Goal: Task Accomplishment & Management: Use online tool/utility

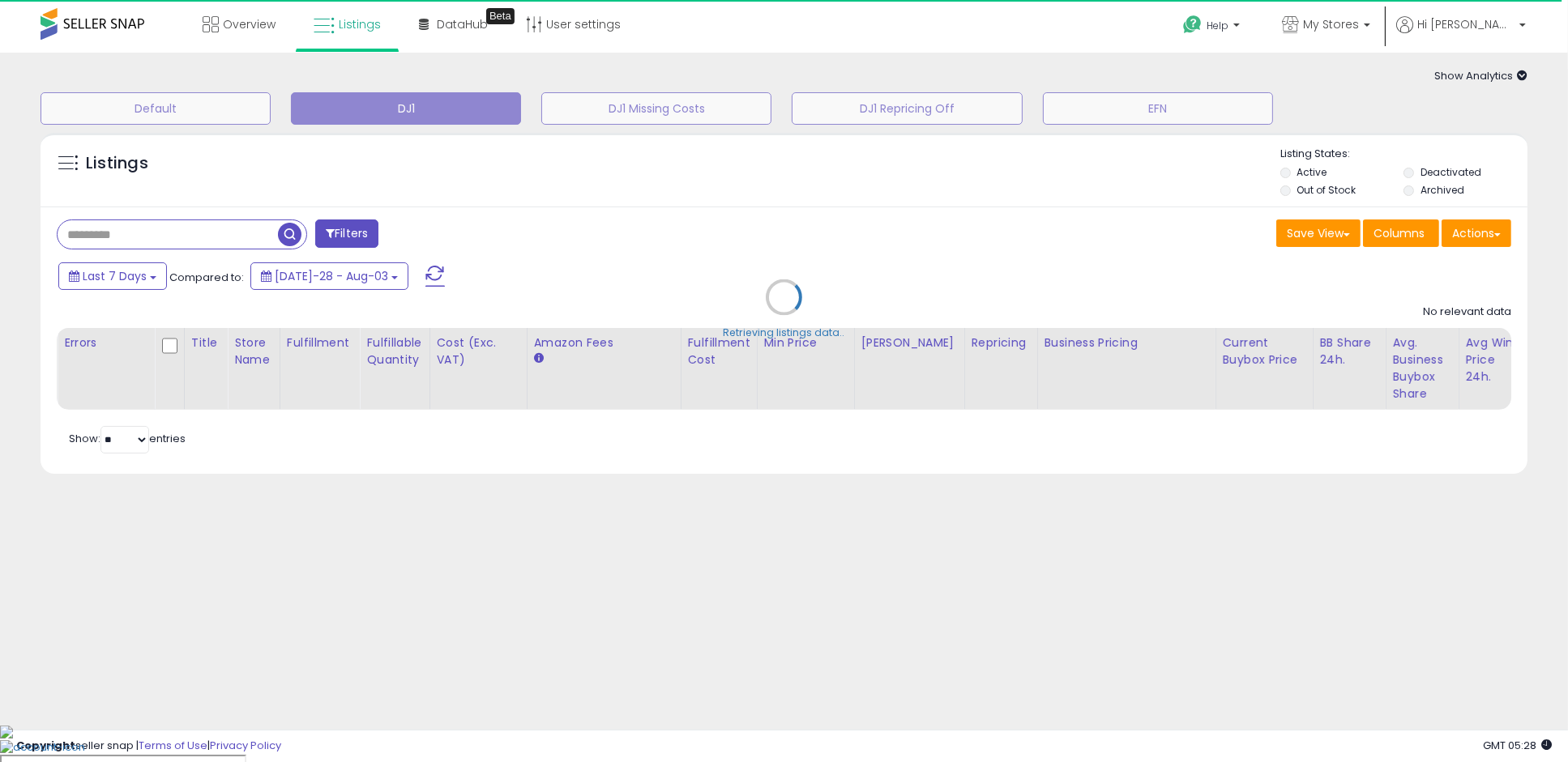
select select "**"
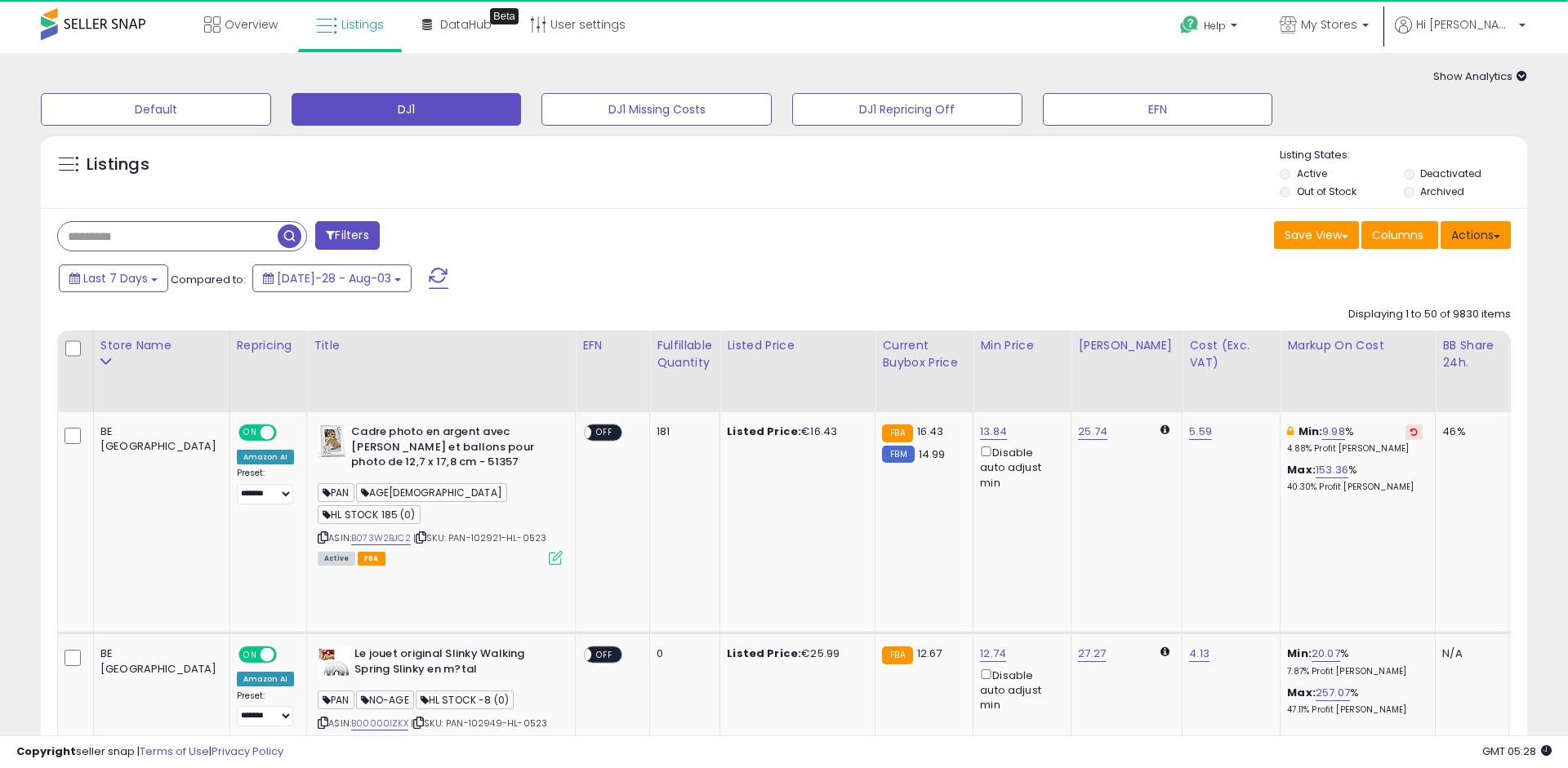
click at [1501, 241] on button "Actions" at bounding box center [1476, 235] width 70 height 28
click at [1447, 336] on link "Export All Columns" at bounding box center [1409, 339] width 179 height 25
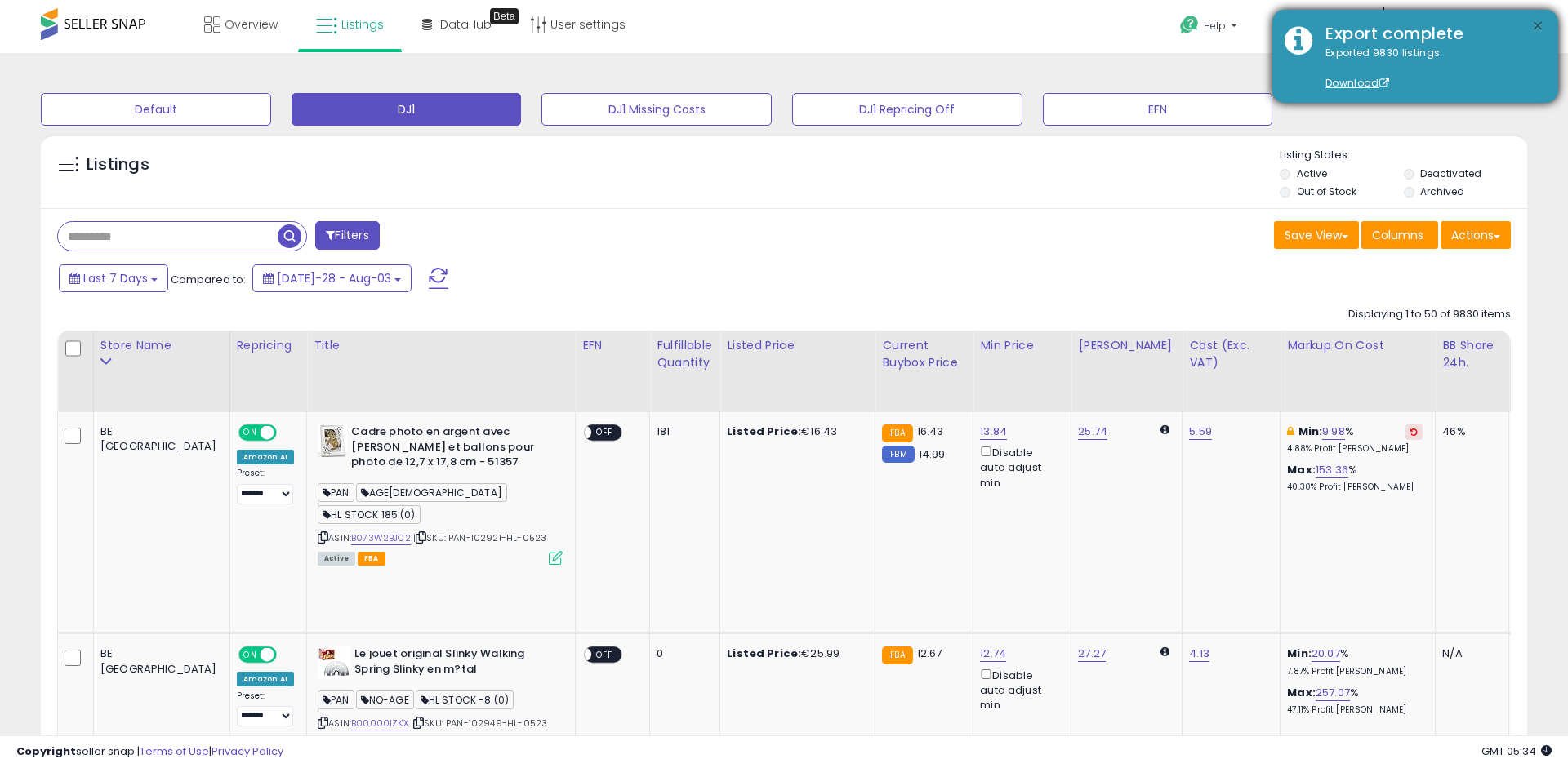
click at [1539, 22] on button "×" at bounding box center [1538, 26] width 13 height 20
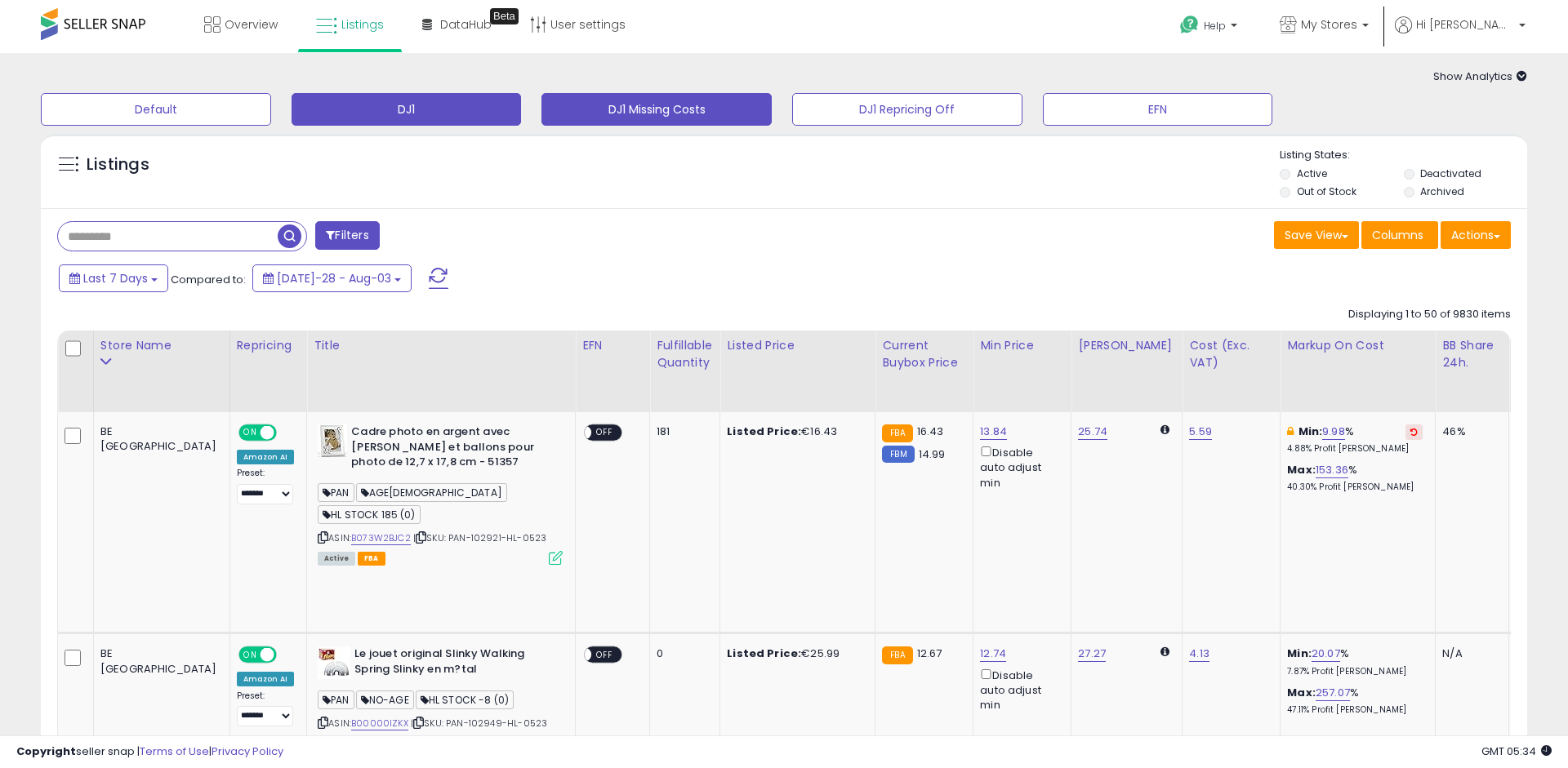
click at [271, 110] on button "DJ1 Missing Costs" at bounding box center [156, 110] width 231 height 33
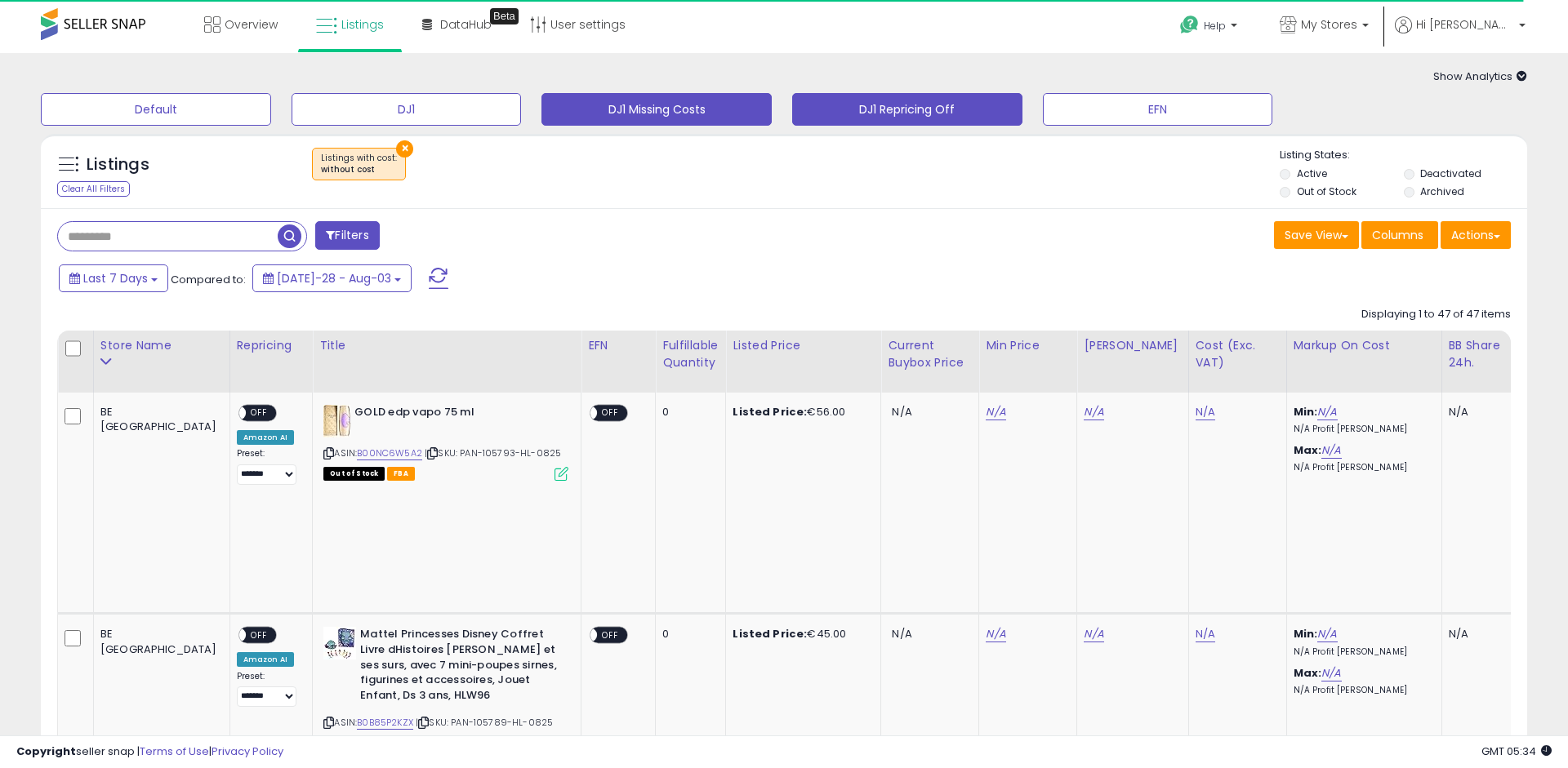
click at [271, 110] on button "DJ1 Repricing Off" at bounding box center [156, 110] width 231 height 33
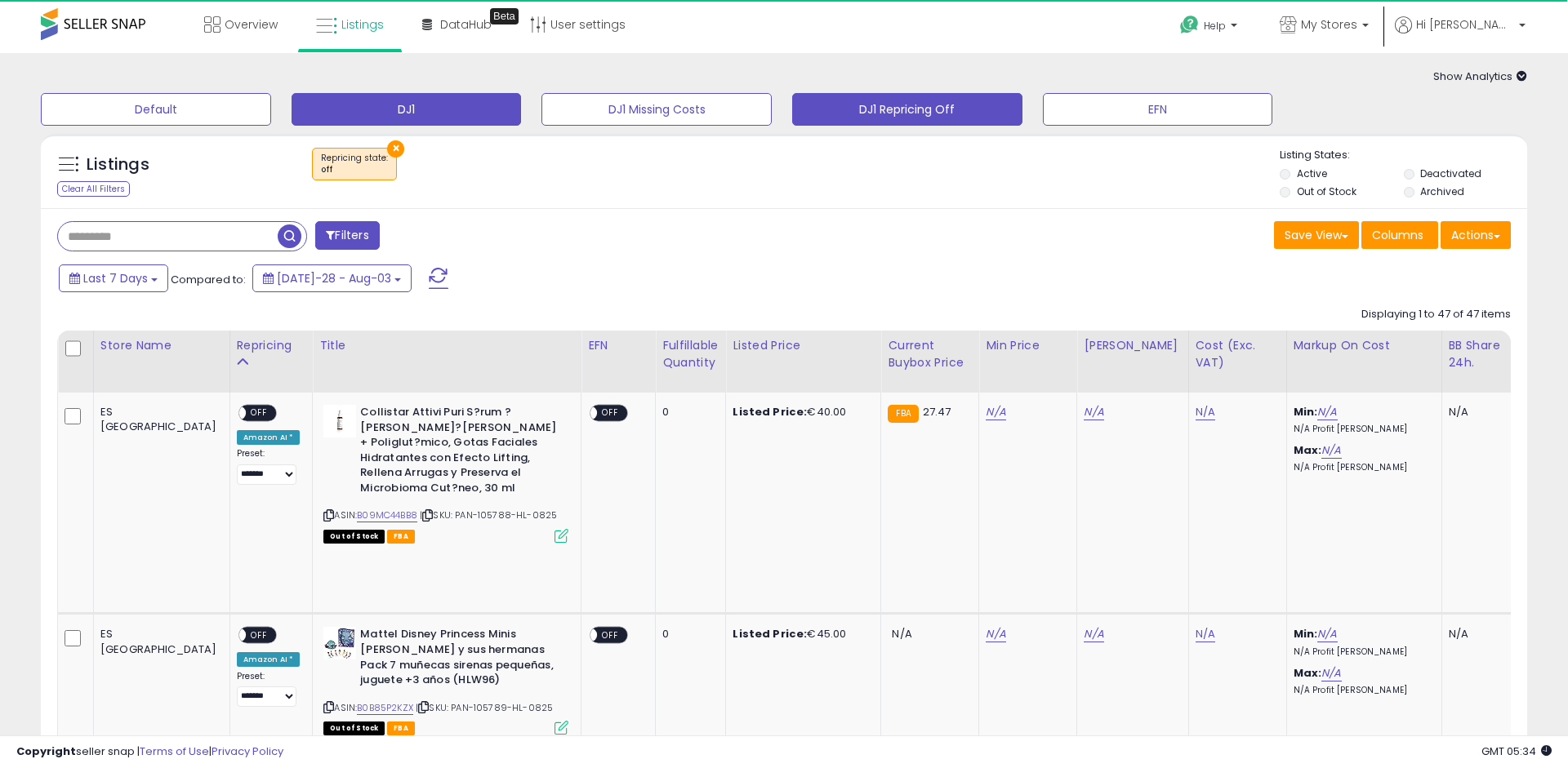
click at [271, 113] on button "DJ1" at bounding box center [156, 110] width 231 height 33
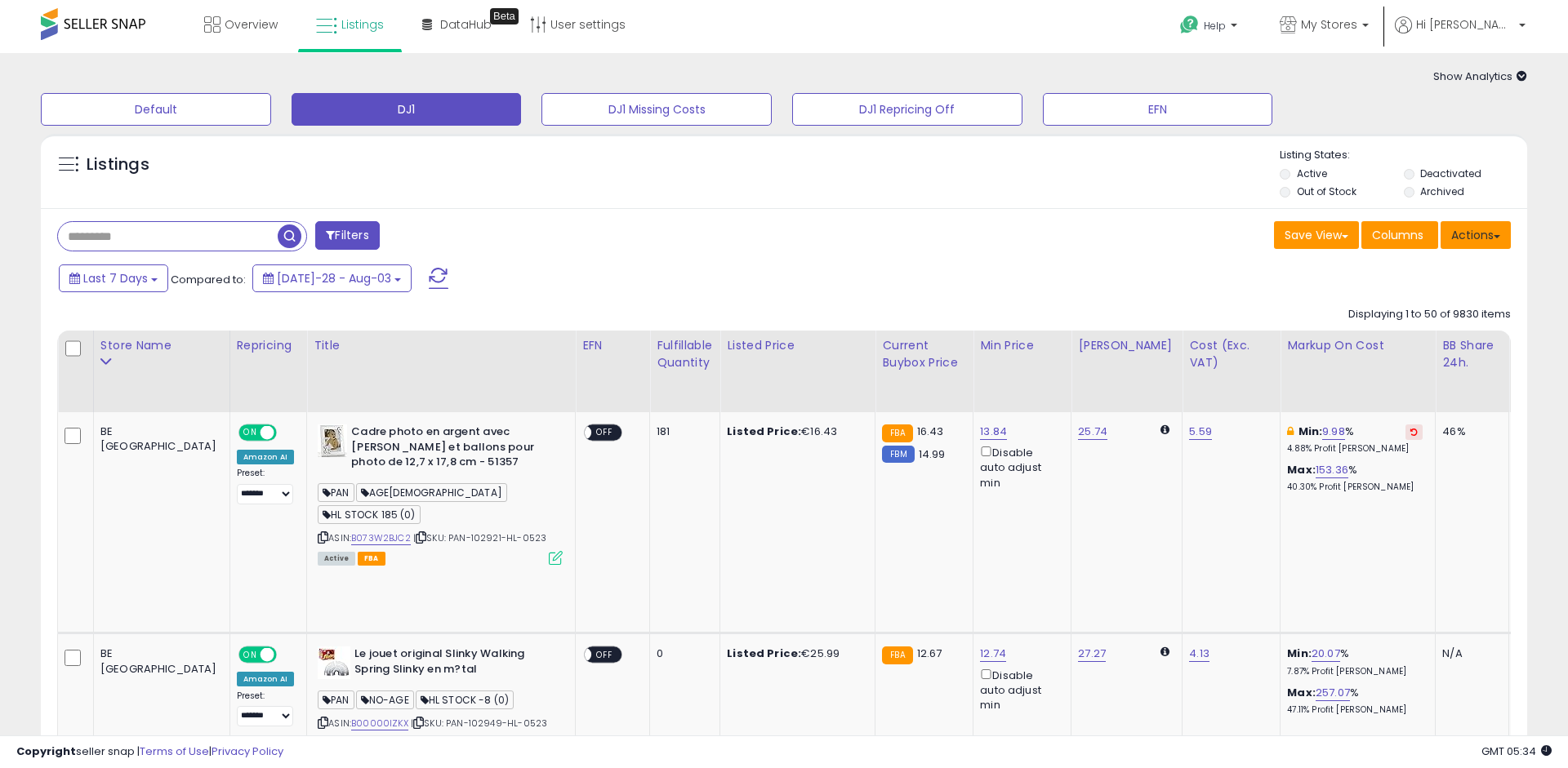
click at [1490, 241] on button "Actions" at bounding box center [1476, 235] width 70 height 28
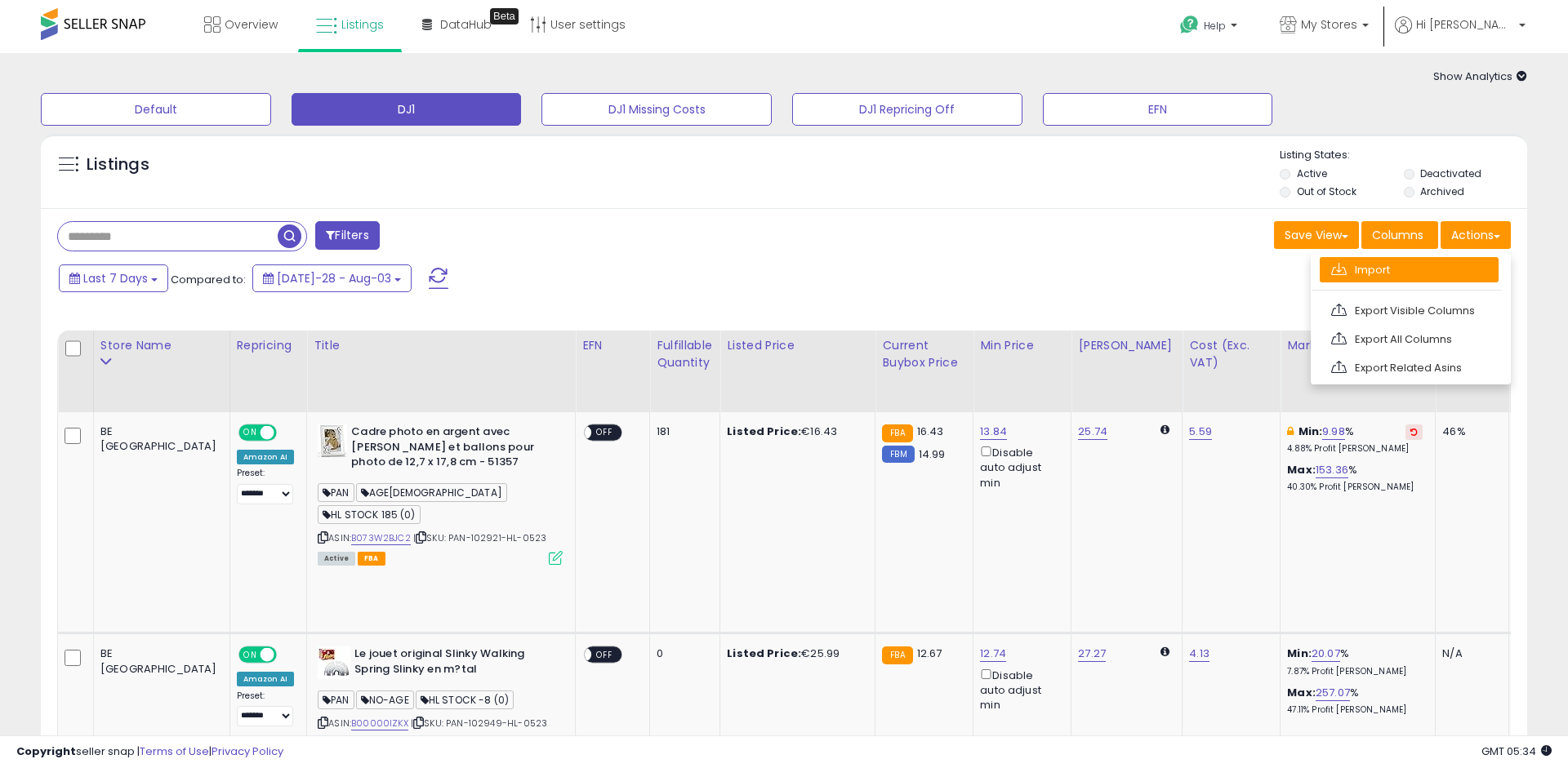
click at [1456, 272] on link "Import" at bounding box center [1409, 270] width 179 height 25
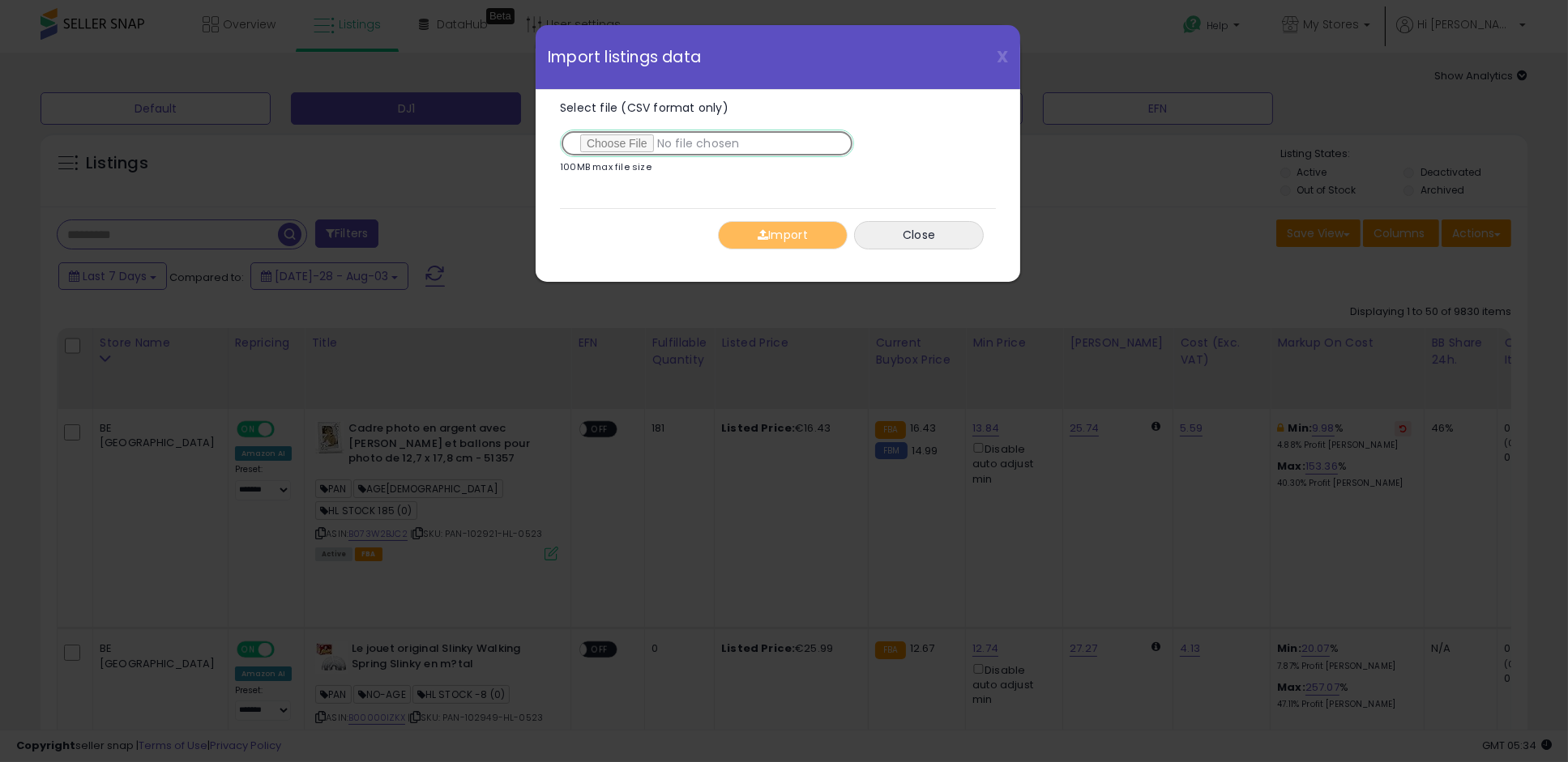
click at [624, 143] on input "Select file (CSV format only)" at bounding box center [707, 143] width 294 height 28
type input "**********"
click at [772, 231] on button "Import" at bounding box center [783, 236] width 130 height 29
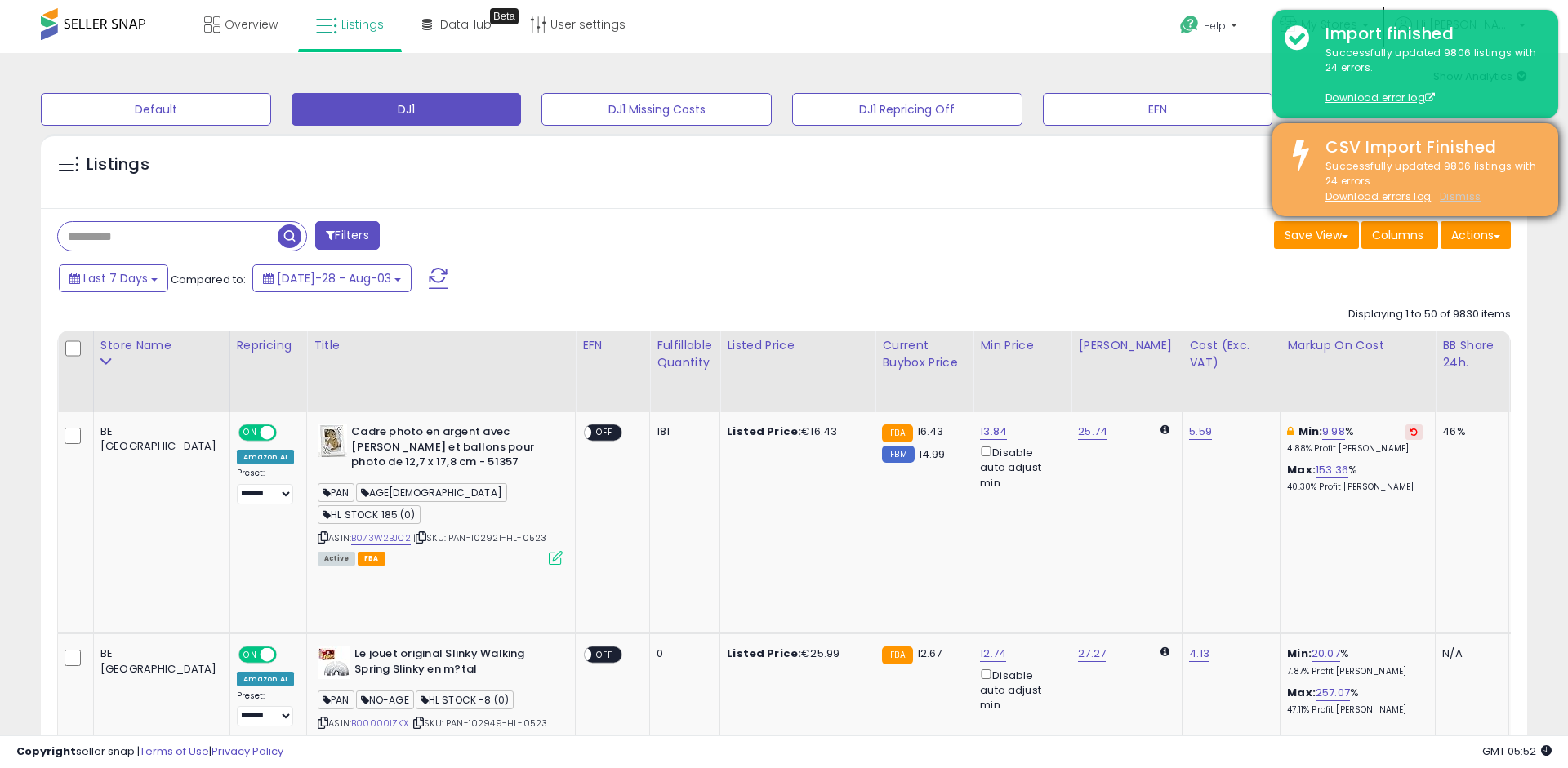
click at [1467, 198] on u "Dismiss" at bounding box center [1460, 196] width 40 height 13
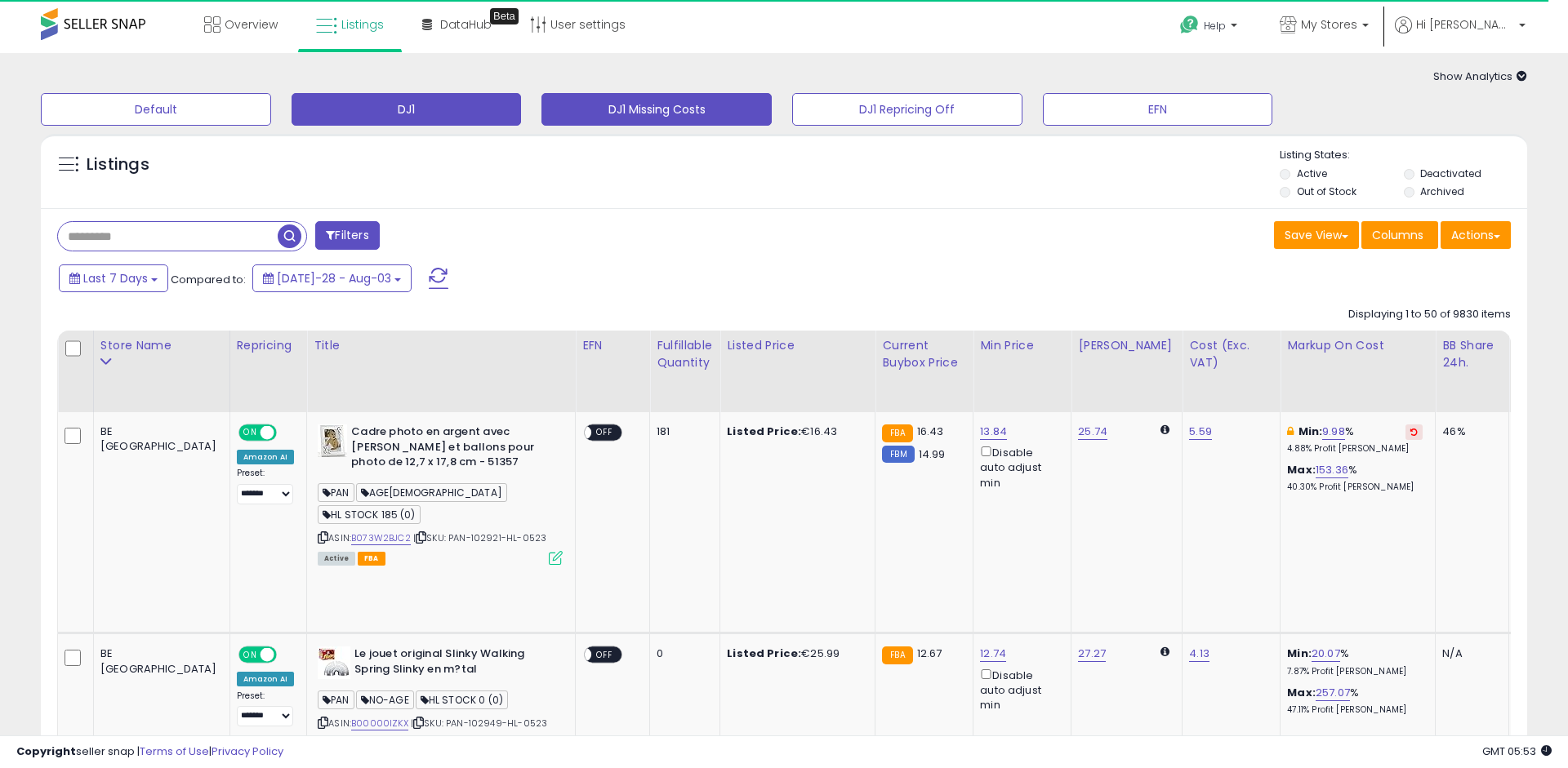
click at [271, 104] on button "DJ1 Missing Costs" at bounding box center [156, 110] width 231 height 33
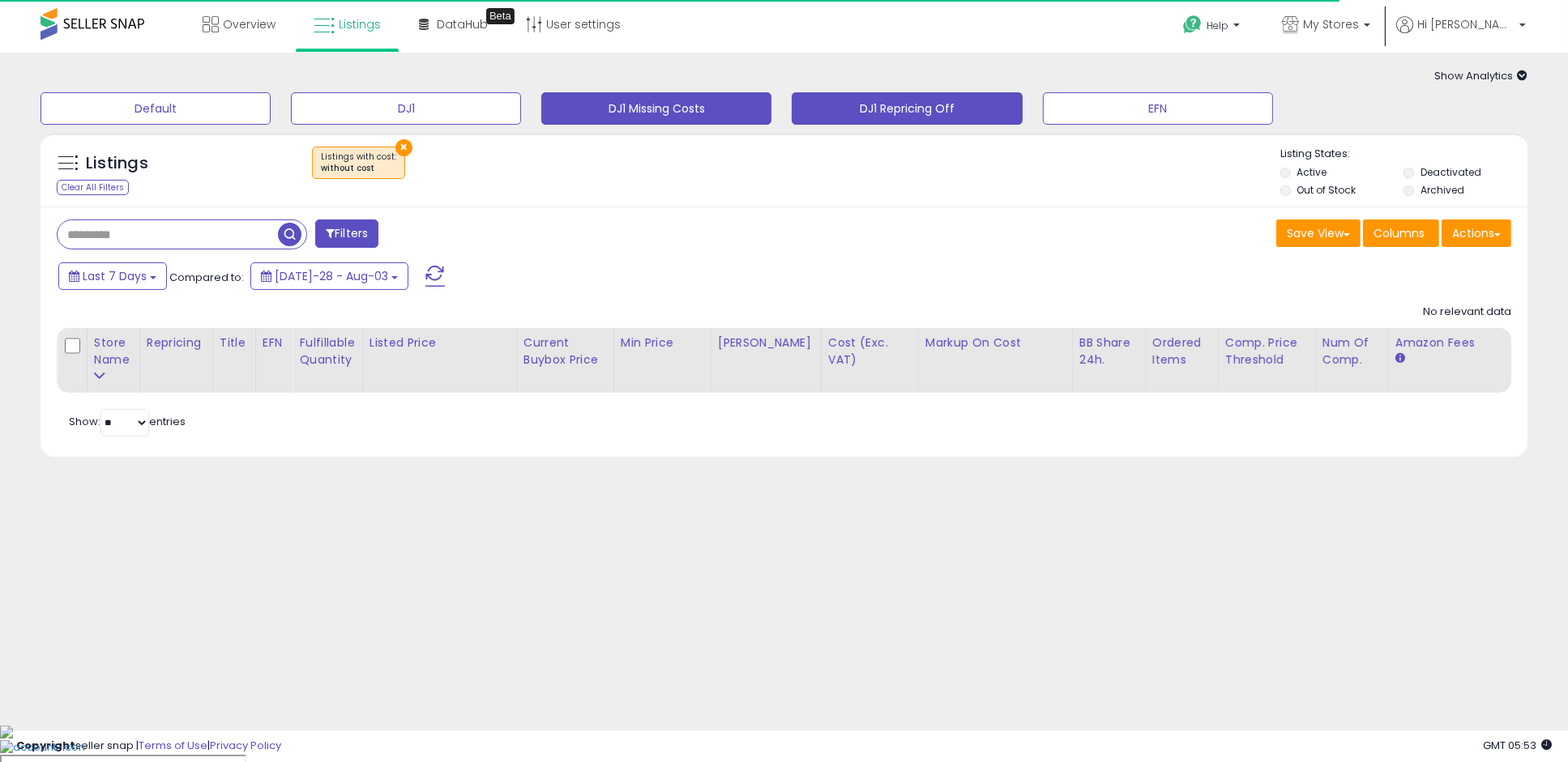
click at [271, 94] on button "DJ1 Repricing Off" at bounding box center [155, 109] width 230 height 32
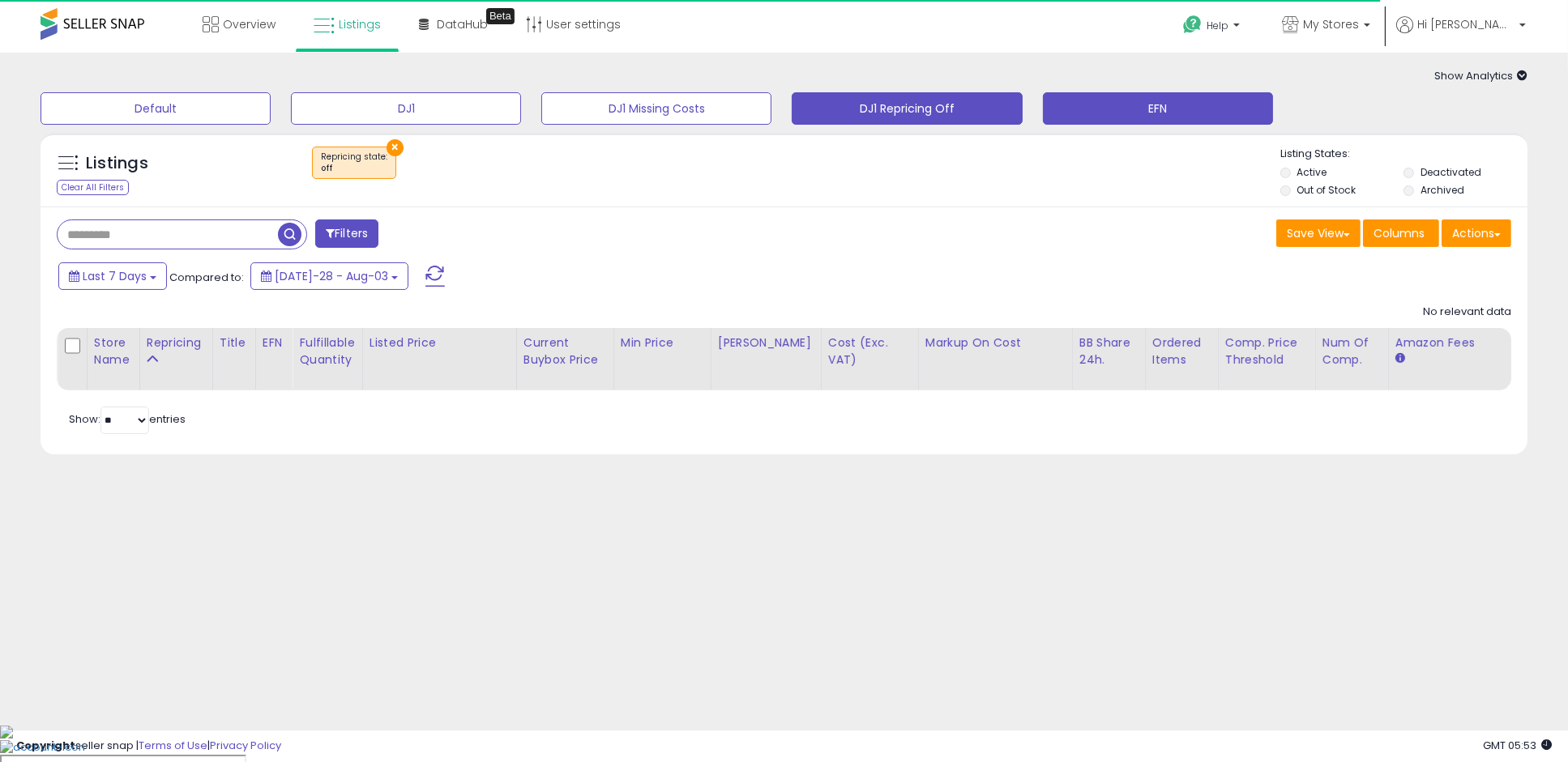
click at [271, 111] on button "EFN" at bounding box center [155, 109] width 230 height 32
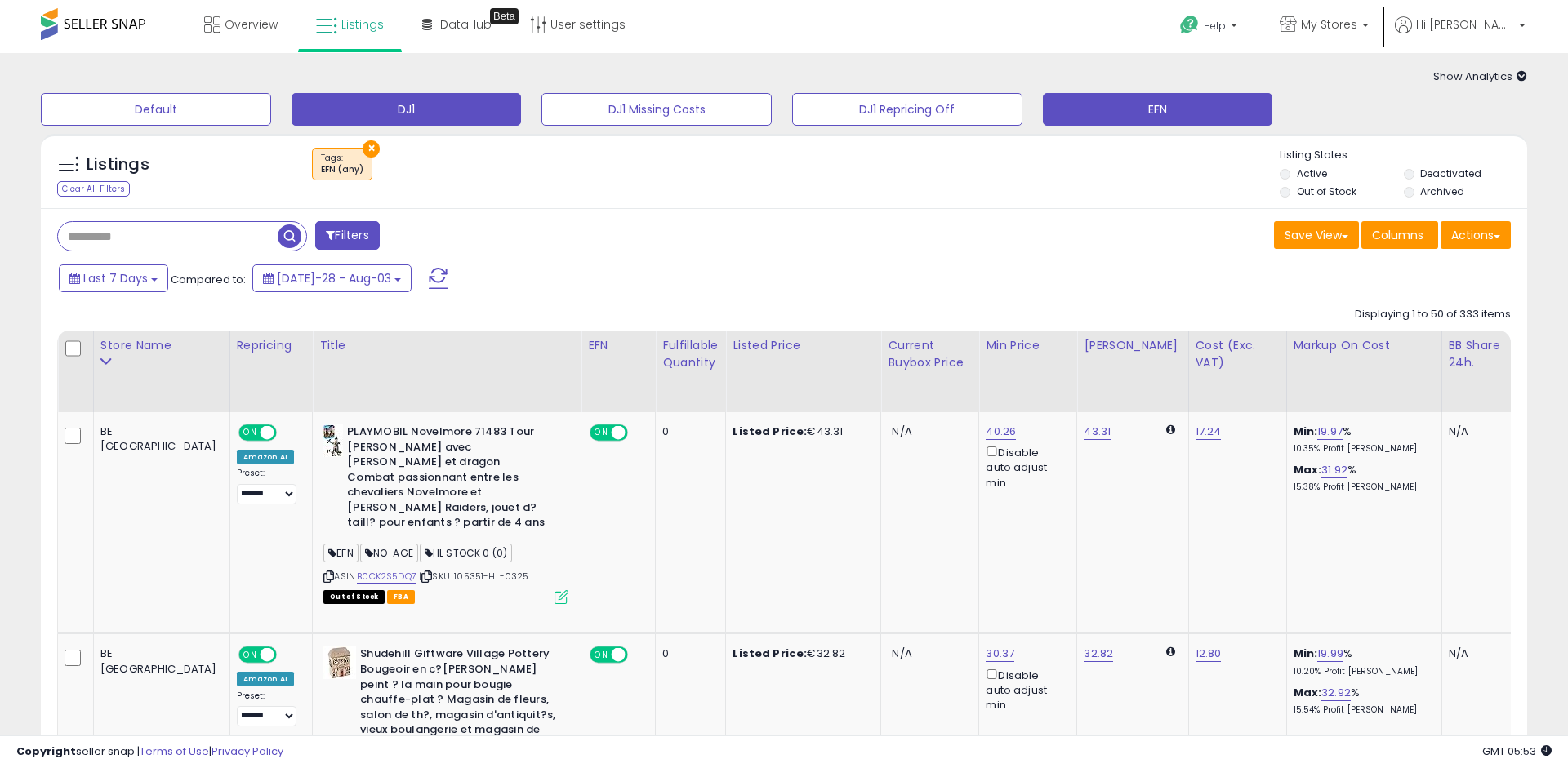
click at [271, 107] on button "DJ1" at bounding box center [156, 110] width 231 height 33
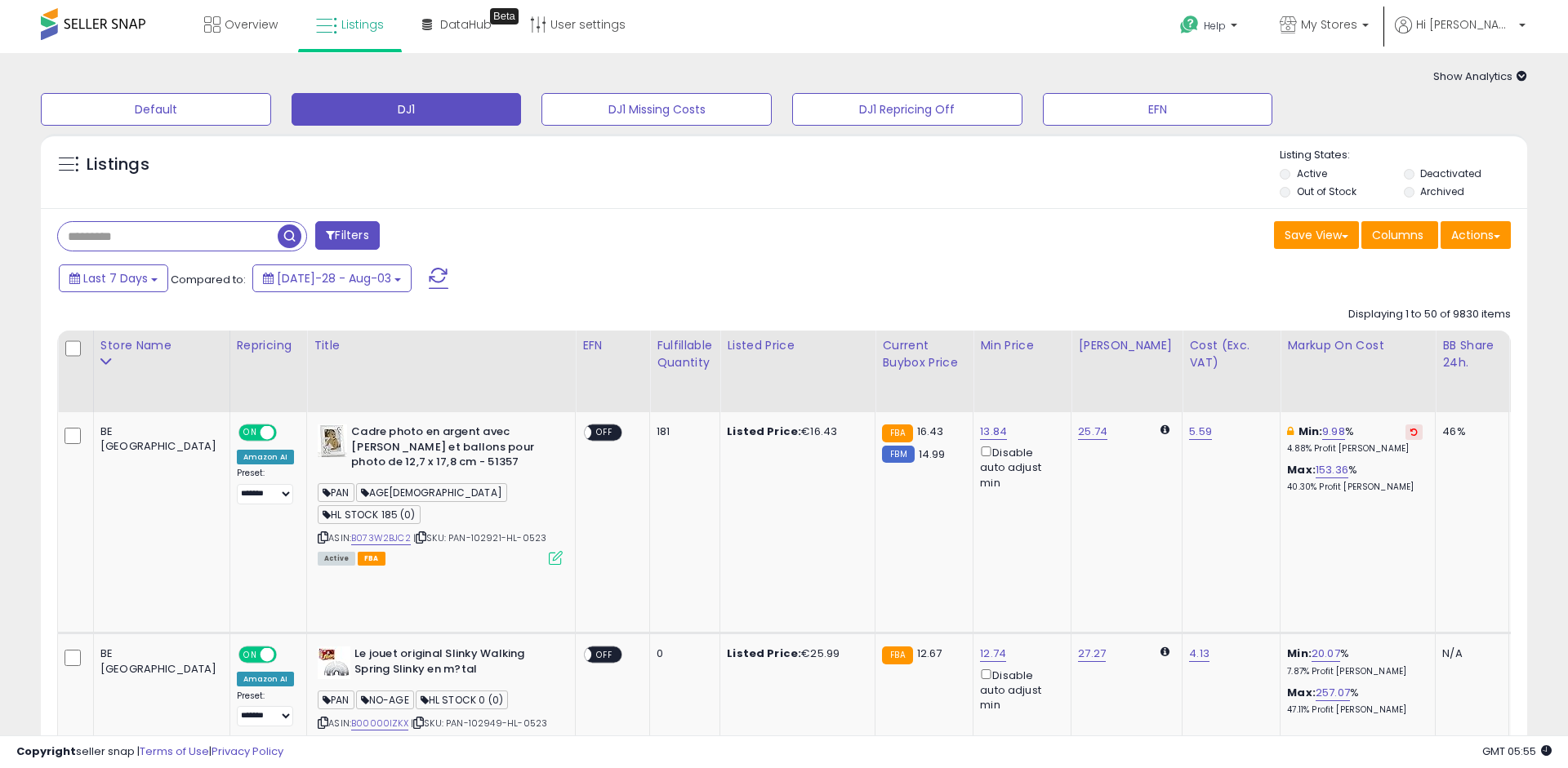
click at [258, 236] on input "text" at bounding box center [167, 236] width 220 height 29
paste input "**********"
click at [430, 238] on span "button" at bounding box center [433, 236] width 24 height 24
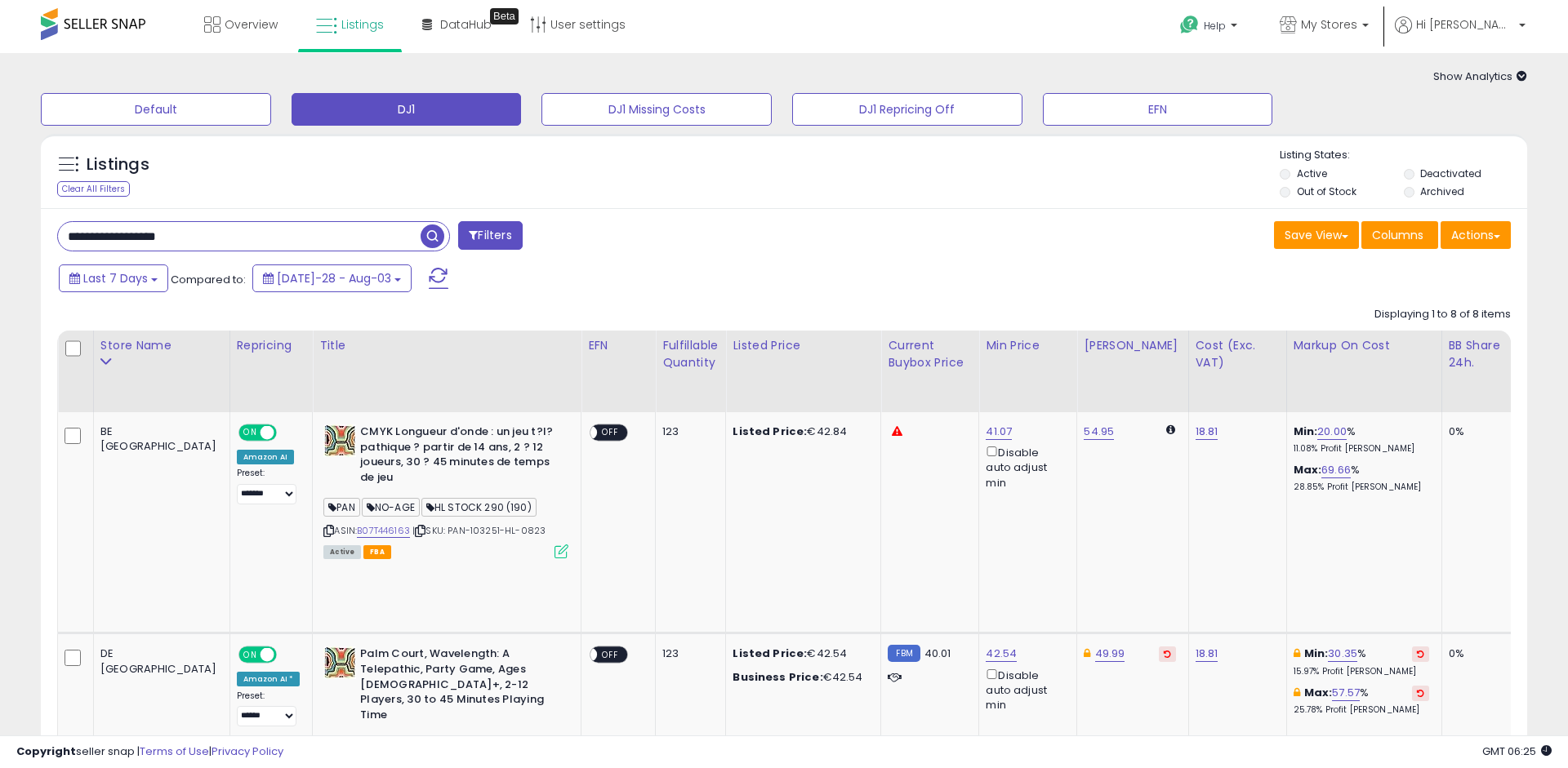
drag, startPoint x: 233, startPoint y: 238, endPoint x: 30, endPoint y: 250, distance: 203.4
paste input "text"
type input "**********"
click at [438, 240] on span "button" at bounding box center [433, 236] width 24 height 24
